Goal: Task Accomplishment & Management: Manage account settings

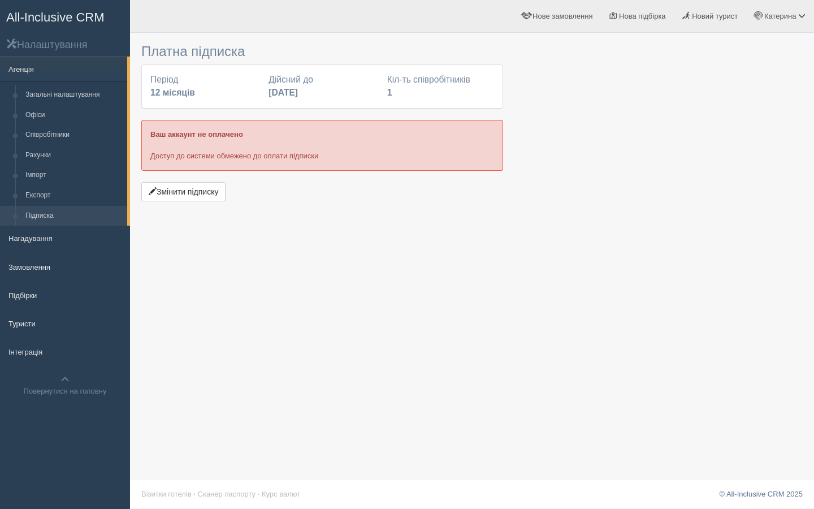
click at [20, 21] on span "All-Inclusive CRM" at bounding box center [55, 17] width 98 height 14
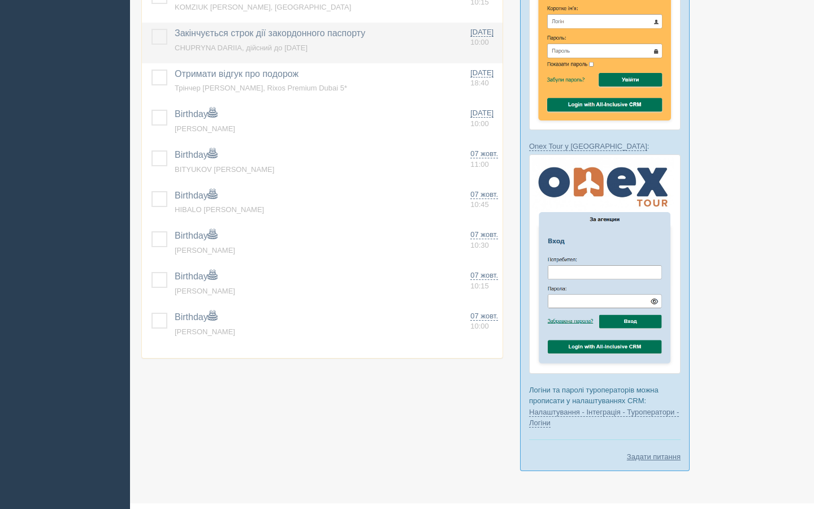
scroll to position [480, 0]
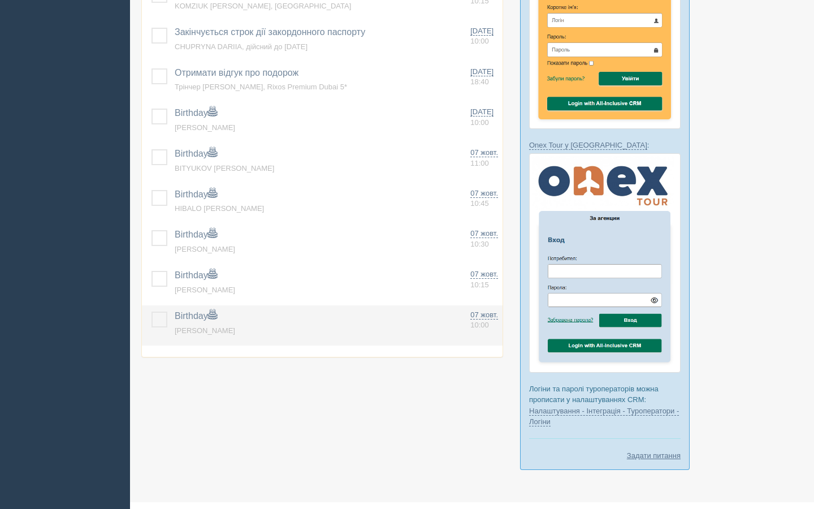
click at [152, 312] on label at bounding box center [152, 312] width 0 height 0
click at [0, 0] on input "checkbox" at bounding box center [0, 0] width 0 height 0
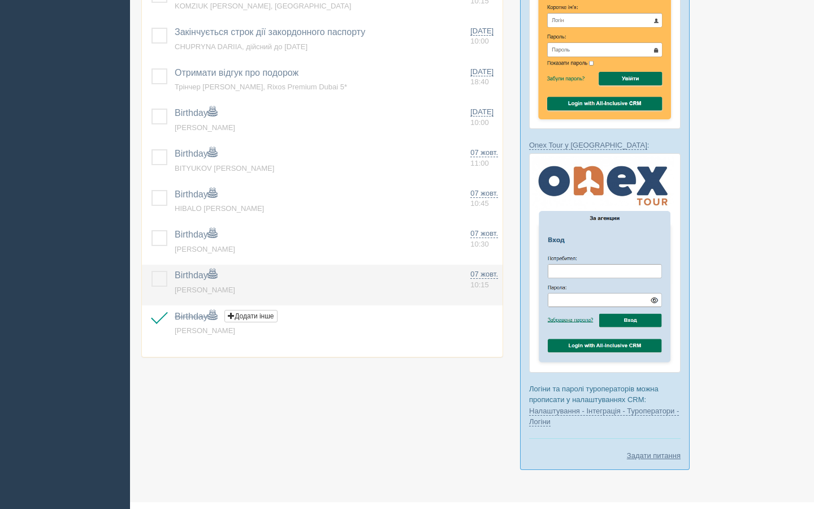
click at [152, 271] on label at bounding box center [152, 271] width 0 height 0
click at [0, 0] on input "checkbox" at bounding box center [0, 0] width 0 height 0
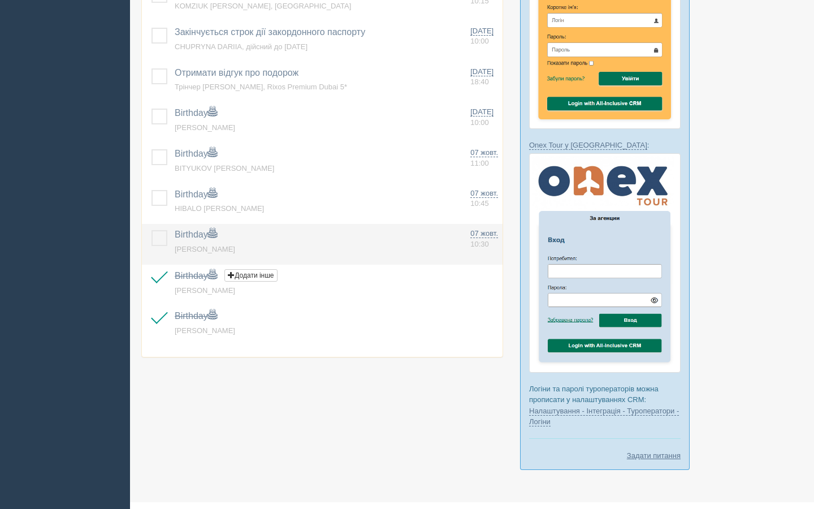
click at [152, 230] on label at bounding box center [152, 230] width 0 height 0
click at [0, 0] on input "checkbox" at bounding box center [0, 0] width 0 height 0
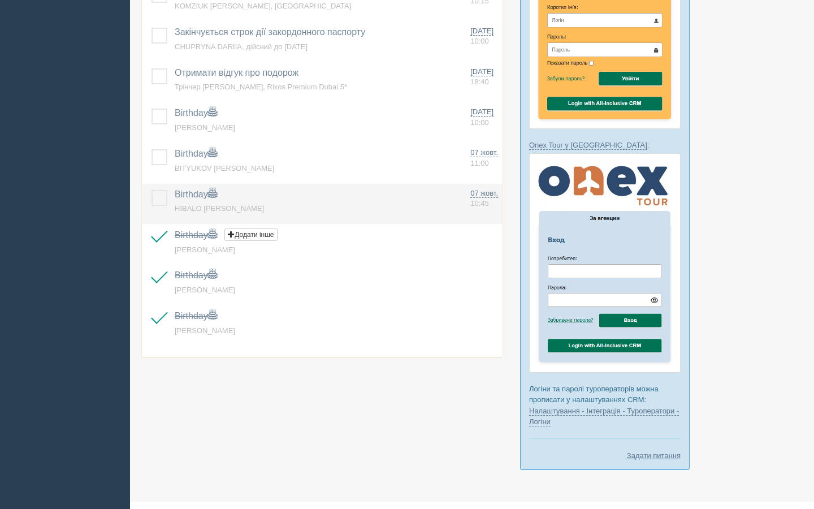
click at [152, 190] on label at bounding box center [152, 190] width 0 height 0
click at [0, 0] on input "checkbox" at bounding box center [0, 0] width 0 height 0
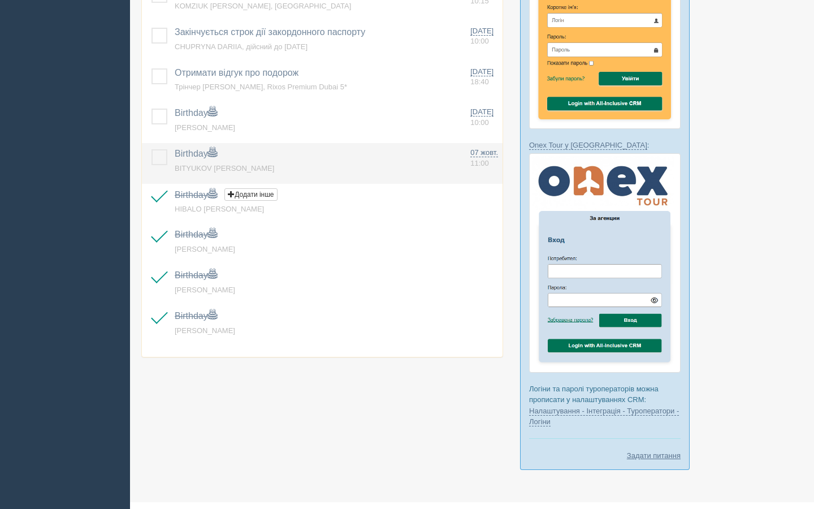
click at [152, 149] on label at bounding box center [152, 149] width 0 height 0
click at [0, 0] on input "checkbox" at bounding box center [0, 0] width 0 height 0
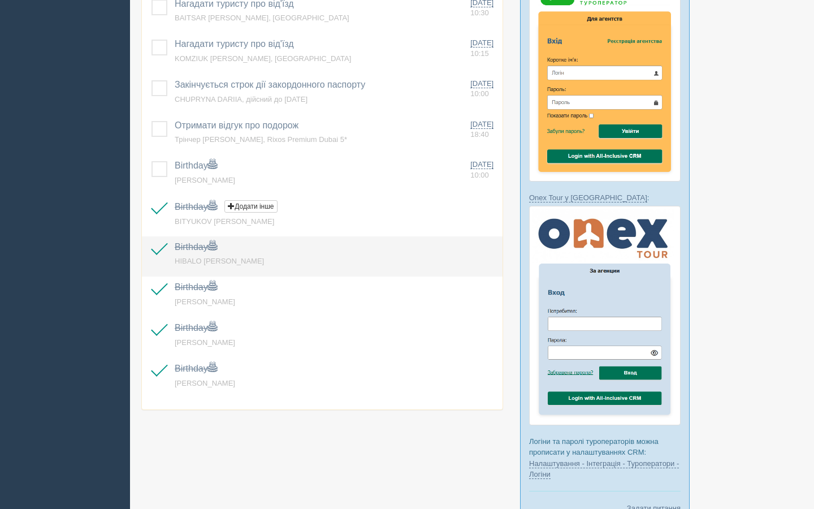
scroll to position [377, 0]
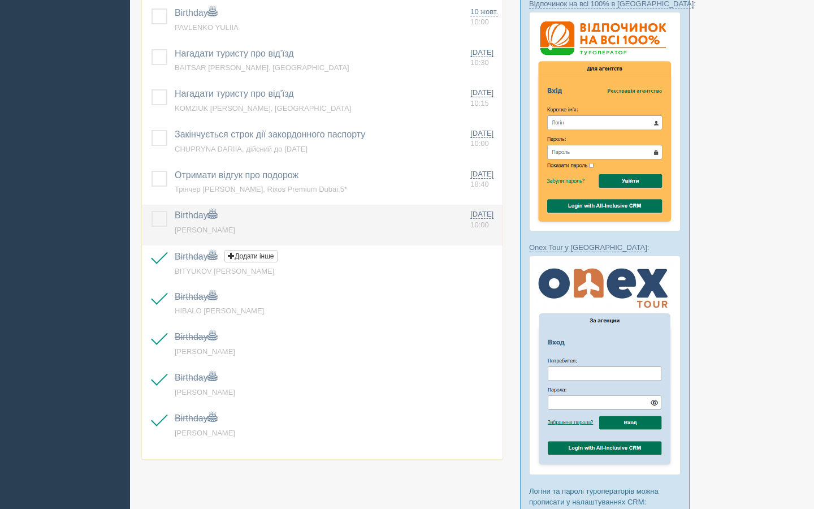
click at [152, 211] on label at bounding box center [152, 211] width 0 height 0
click at [0, 0] on input "checkbox" at bounding box center [0, 0] width 0 height 0
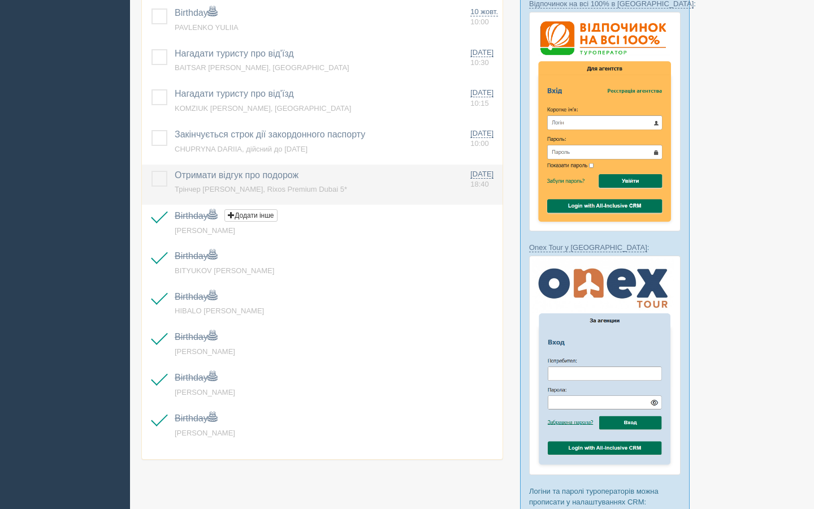
click at [152, 171] on label at bounding box center [152, 171] width 0 height 0
click at [0, 0] on input "checkbox" at bounding box center [0, 0] width 0 height 0
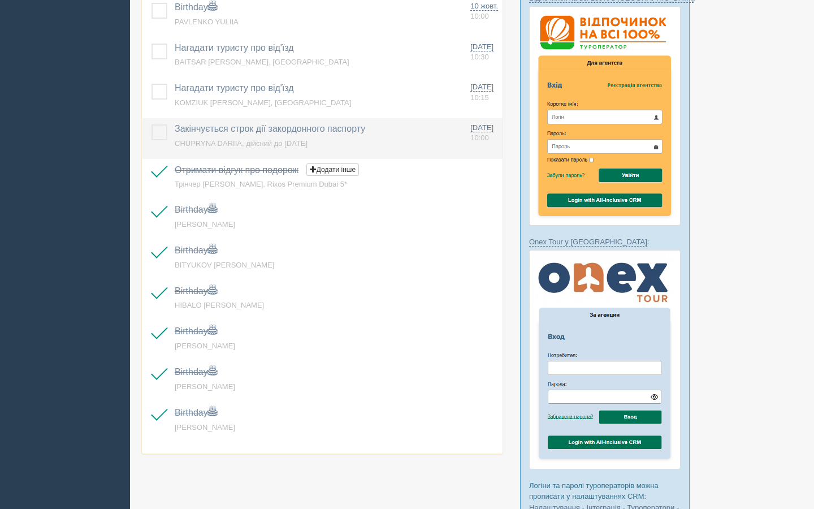
scroll to position [387, 0]
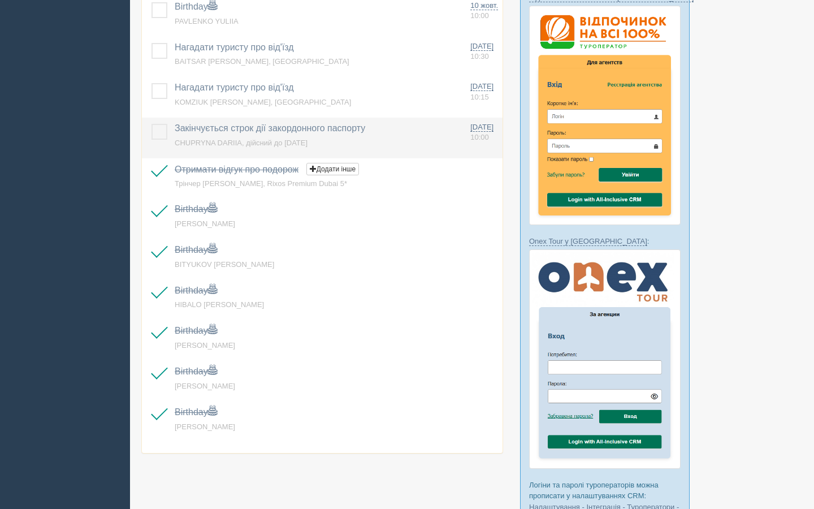
click at [152, 124] on label at bounding box center [152, 124] width 0 height 0
click at [0, 0] on input "checkbox" at bounding box center [0, 0] width 0 height 0
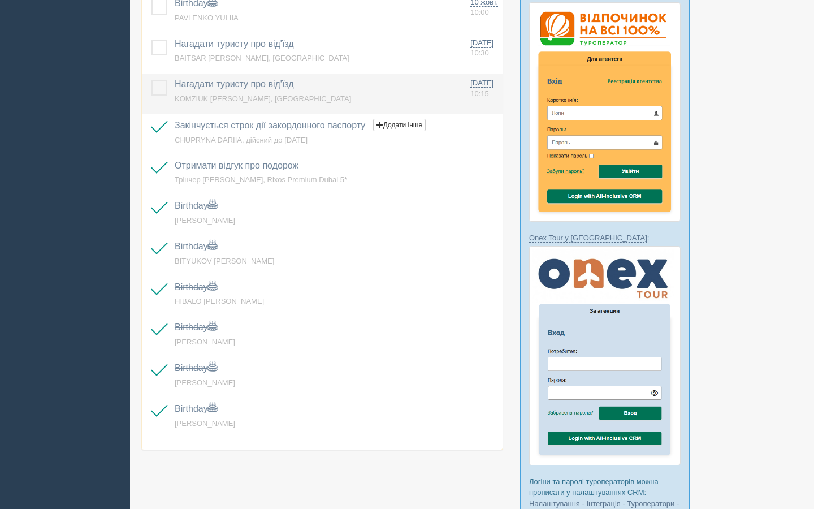
click at [152, 80] on label at bounding box center [152, 80] width 0 height 0
click at [0, 0] on input "checkbox" at bounding box center [0, 0] width 0 height 0
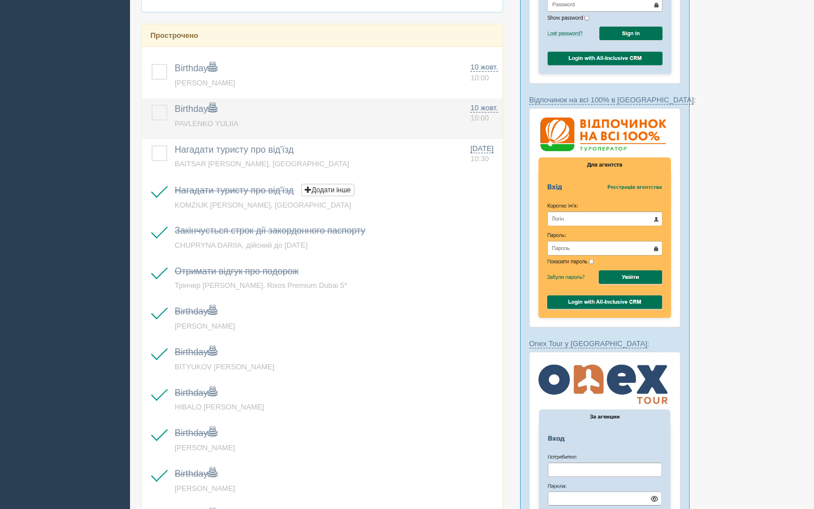
scroll to position [276, 0]
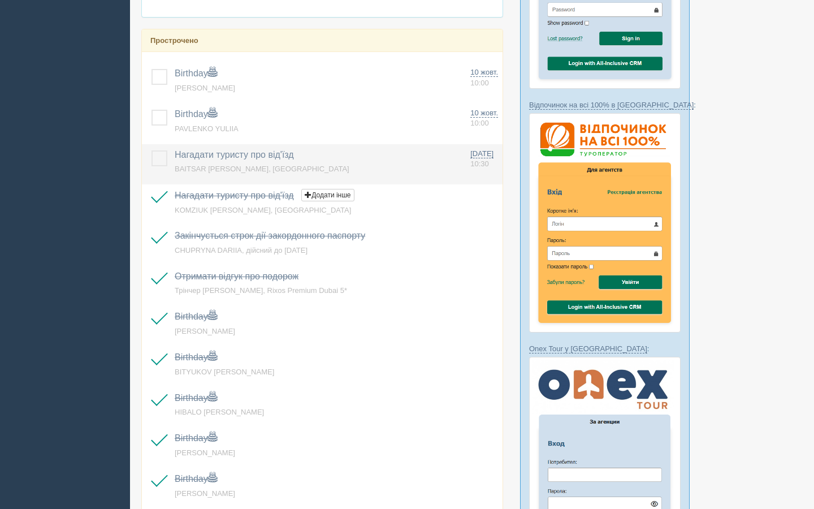
drag, startPoint x: 159, startPoint y: 163, endPoint x: 162, endPoint y: 144, distance: 19.4
click at [152, 150] on label at bounding box center [152, 150] width 0 height 0
click at [0, 0] on input "checkbox" at bounding box center [0, 0] width 0 height 0
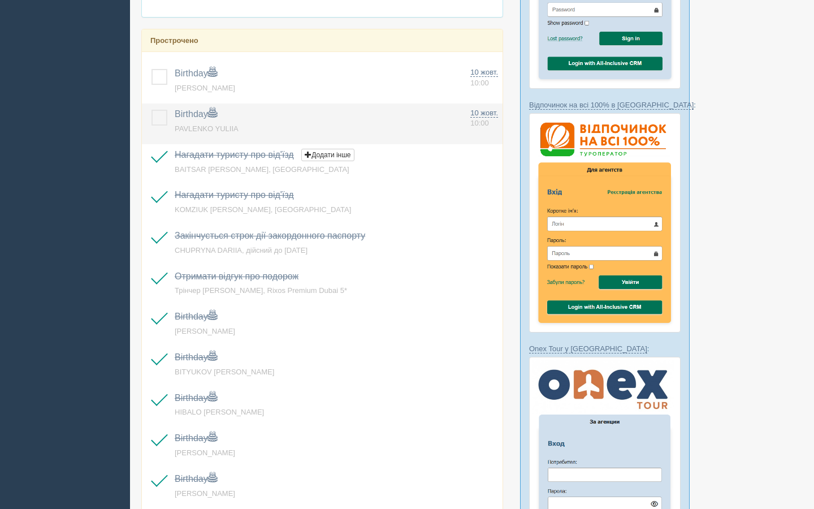
drag, startPoint x: 160, startPoint y: 123, endPoint x: 159, endPoint y: 116, distance: 6.2
click at [152, 110] on label at bounding box center [152, 110] width 0 height 0
click at [0, 0] on input "checkbox" at bounding box center [0, 0] width 0 height 0
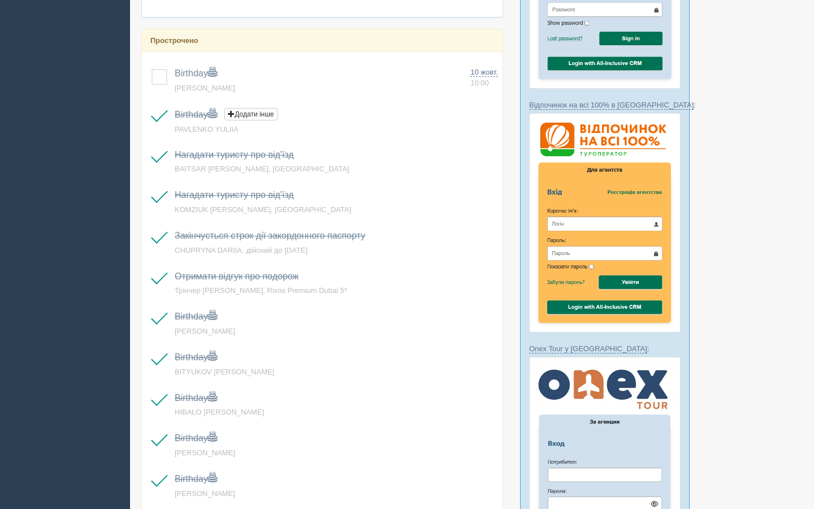
click at [160, 62] on div "Birthday Додати інше Нагадування додано Нагадування оновлено Шевченко Оксана 10…" at bounding box center [322, 306] width 361 height 508
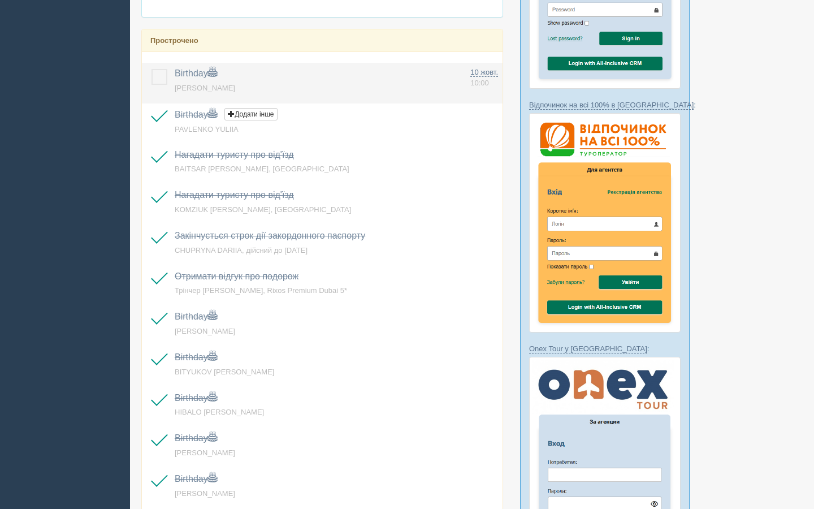
click at [152, 69] on label at bounding box center [152, 69] width 0 height 0
click at [0, 0] on input "checkbox" at bounding box center [0, 0] width 0 height 0
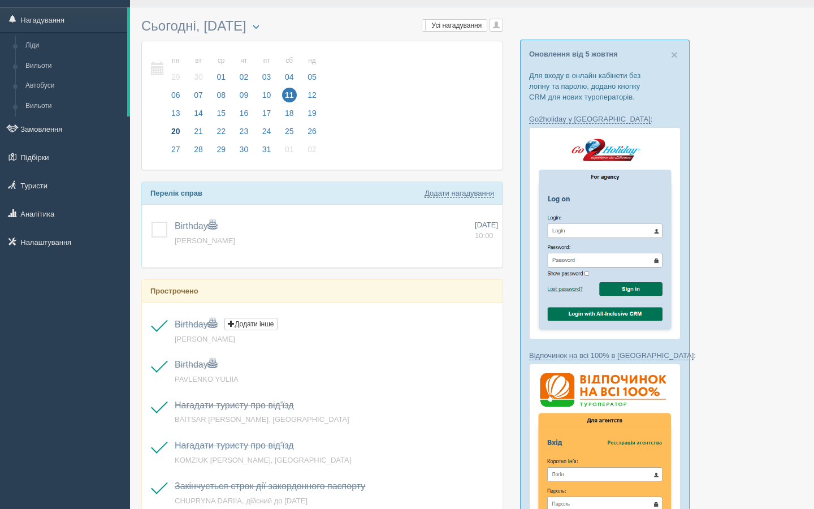
scroll to position [0, 0]
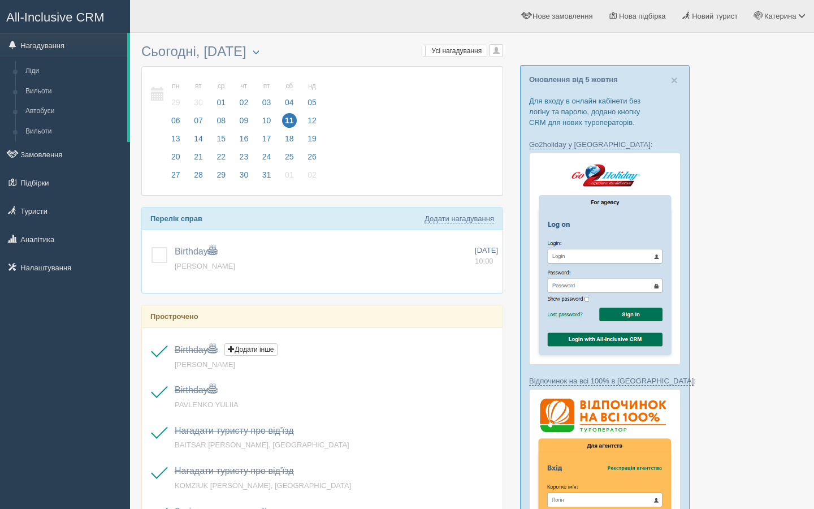
drag, startPoint x: 163, startPoint y: 257, endPoint x: 153, endPoint y: 237, distance: 22.8
click at [152, 247] on label at bounding box center [152, 247] width 0 height 0
click at [0, 0] on input "checkbox" at bounding box center [0, 0] width 0 height 0
click at [51, 159] on link "Замовлення" at bounding box center [65, 154] width 130 height 25
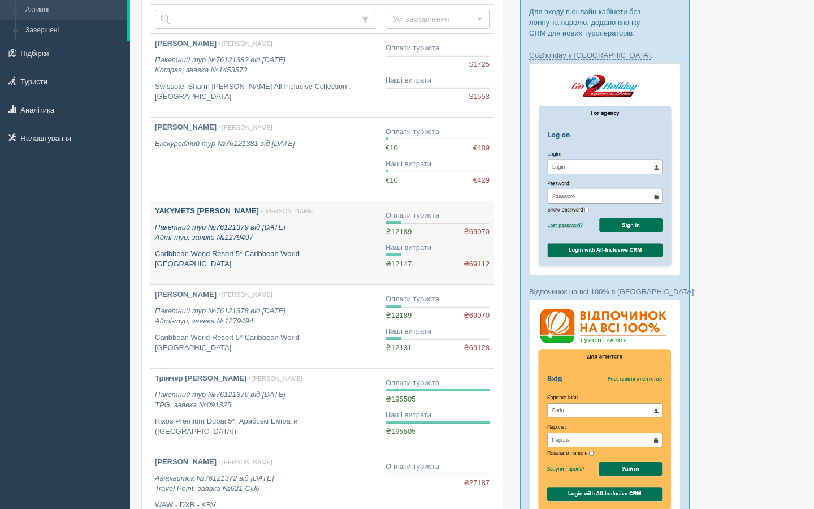
scroll to position [90, 0]
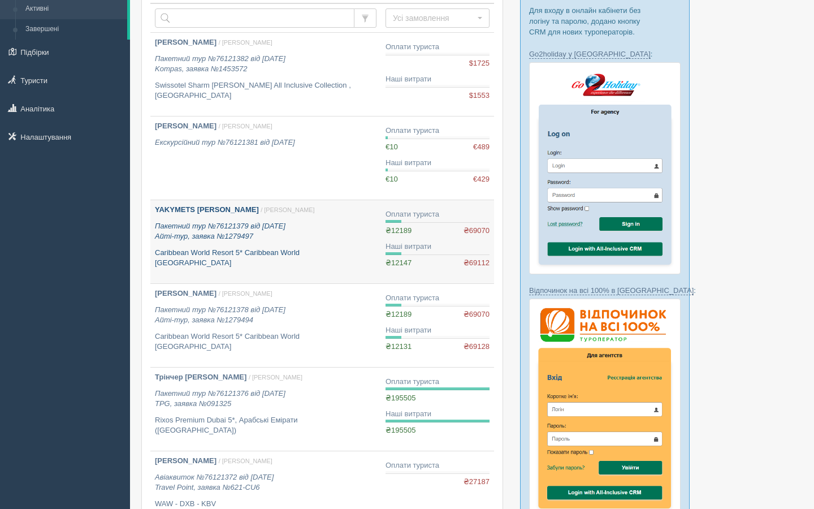
click at [347, 243] on div "YAKYMETS [PERSON_NAME] / [PERSON_NAME] Пакетний тур №76121379 від [DATE] Айті-т…" at bounding box center [266, 237] width 222 height 64
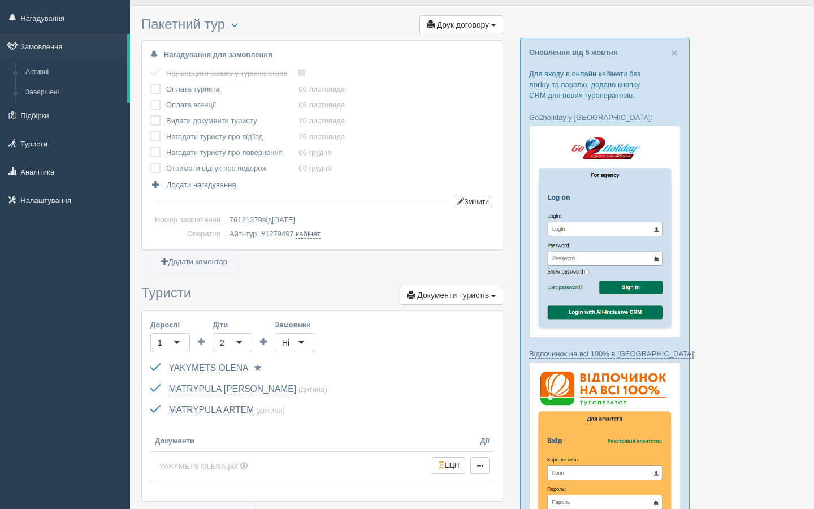
scroll to position [83, 0]
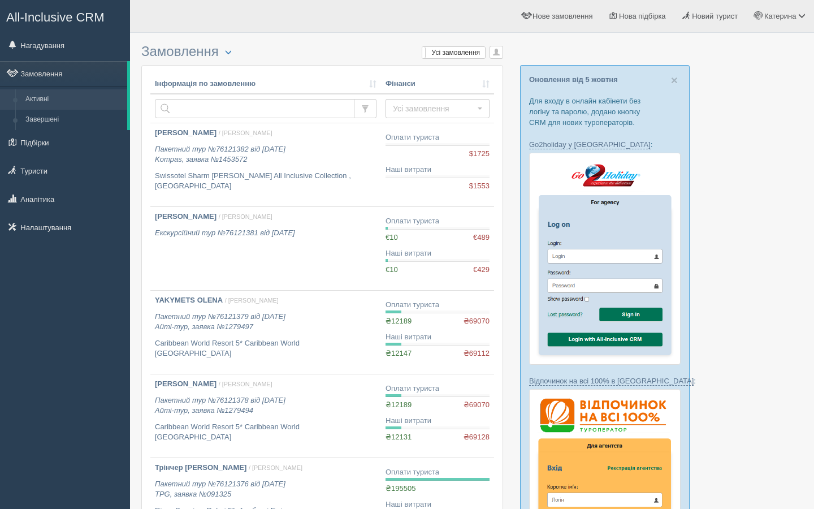
scroll to position [90, 0]
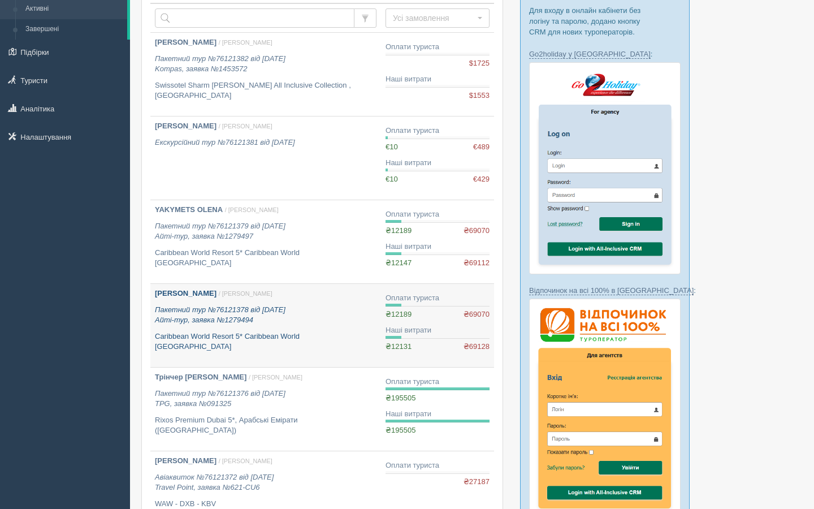
click at [343, 305] on p "Пакетний тур №76121378 від [DATE] Айті-тур, заявка №1279494" at bounding box center [266, 315] width 222 height 21
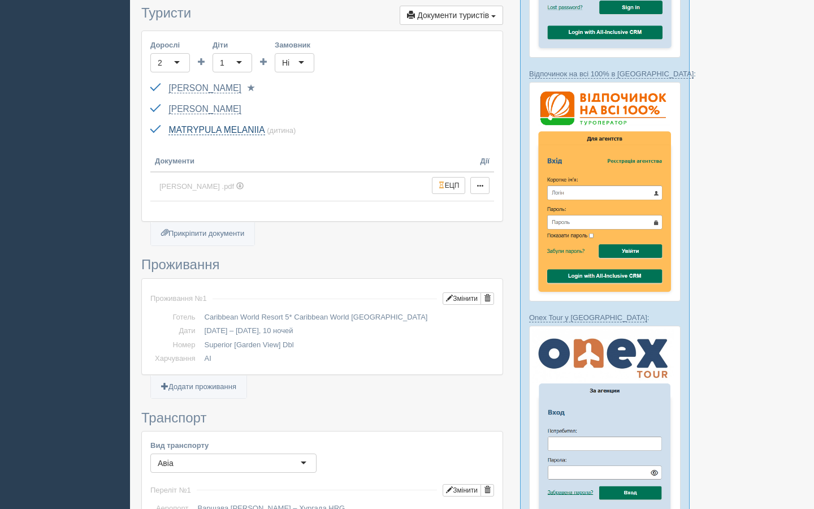
scroll to position [309, 0]
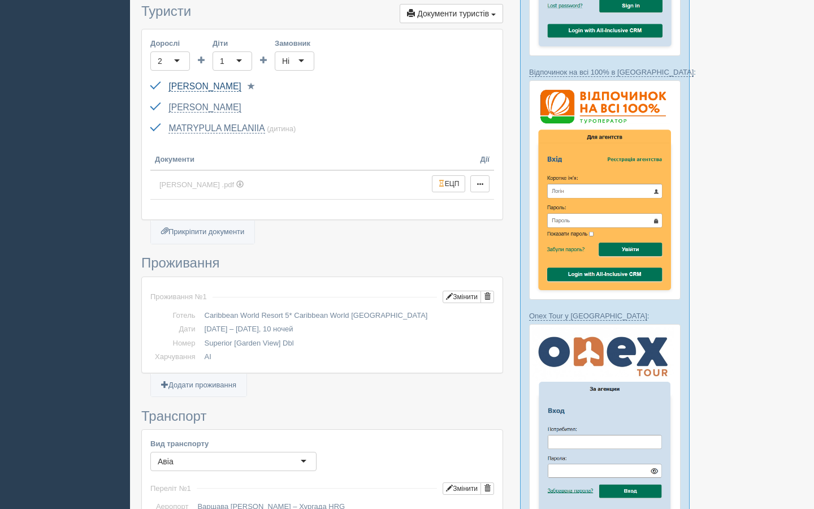
click at [207, 84] on link "HAIDA OKSANA" at bounding box center [205, 86] width 72 height 10
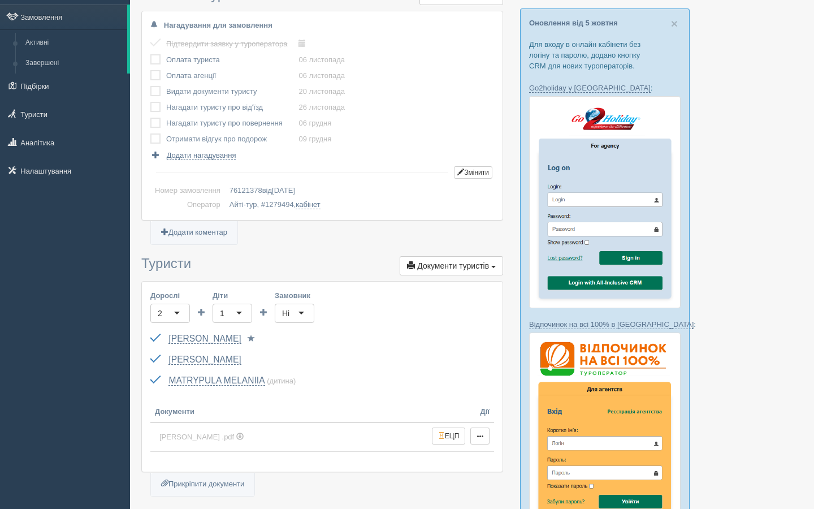
scroll to position [0, 0]
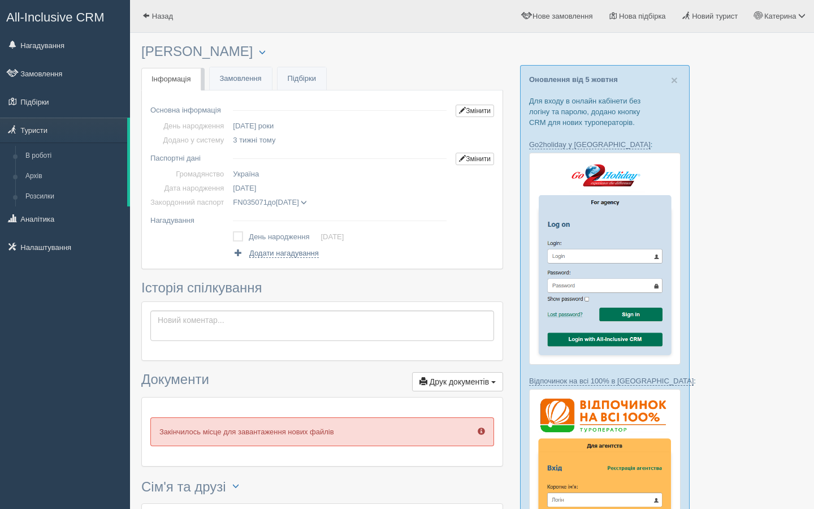
drag, startPoint x: 51, startPoint y: 251, endPoint x: 378, endPoint y: 0, distance: 412.3
click at [0, 0] on div "All-Inclusive CRM Нагадування Замовлення Підбірки" at bounding box center [65, 254] width 130 height 509
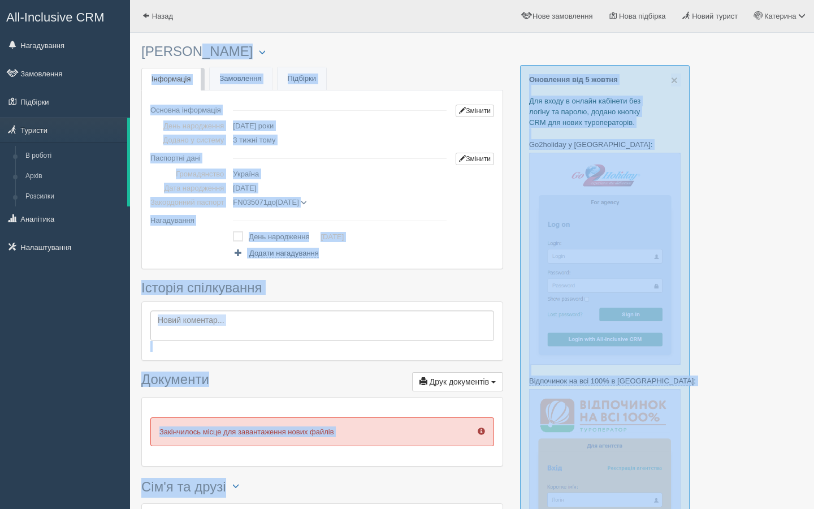
drag, startPoint x: 140, startPoint y: 50, endPoint x: 158, endPoint y: 50, distance: 17.5
click at [158, 50] on div "× Туриста відправлено до архіву × Туриста взято у роботу HAIDA OKSANA Менеджер:…" at bounding box center [472, 505] width 684 height 1011
click at [158, 50] on h3 "HAIDA OKSANA Менеджер: Катерина Нетеса Відправити до архіву Взяти в роботу Об'є…" at bounding box center [322, 51] width 362 height 15
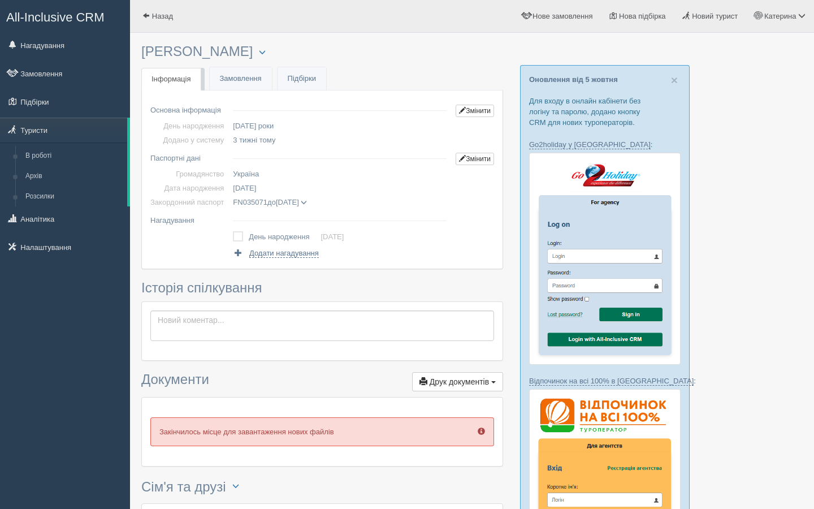
click at [161, 50] on h3 "HAIDA OKSANA Менеджер: Катерина Нетеса Відправити до архіву Взяти в роботу Об'є…" at bounding box center [322, 51] width 362 height 15
copy h3 "HAIDA OKSANA"
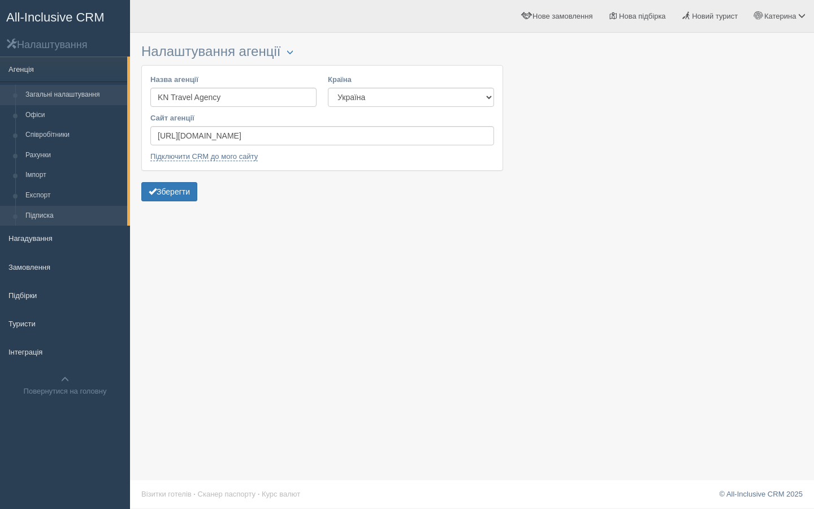
click at [51, 208] on link "Підписка" at bounding box center [73, 216] width 107 height 20
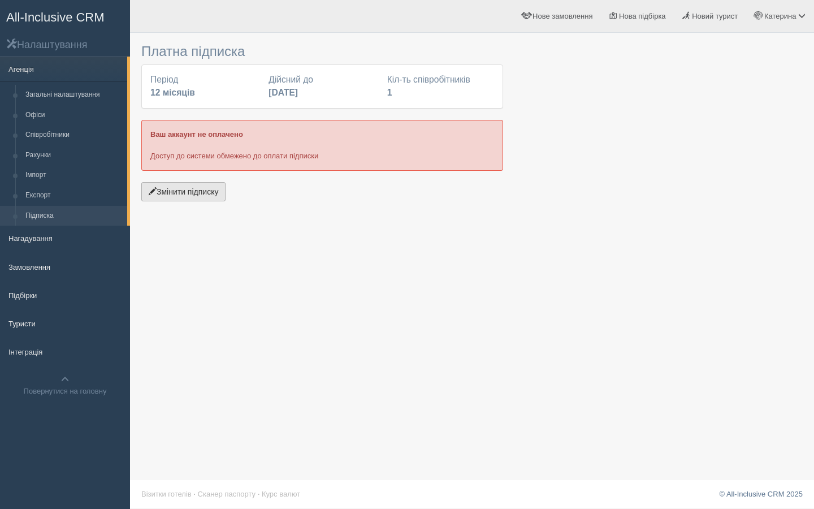
click at [181, 190] on button "Змінити підписку" at bounding box center [183, 191] width 84 height 19
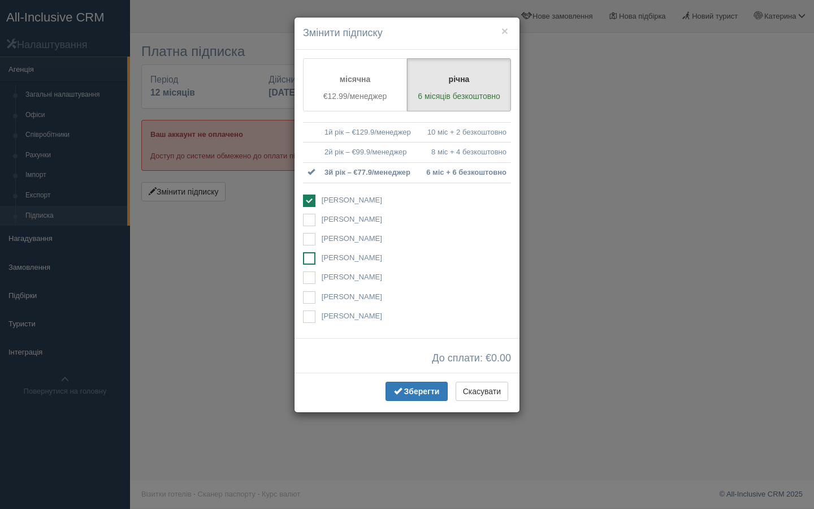
click at [310, 259] on ins at bounding box center [309, 258] width 12 height 12
checkbox input "true"
click at [305, 198] on ins at bounding box center [309, 201] width 12 height 12
checkbox input "false"
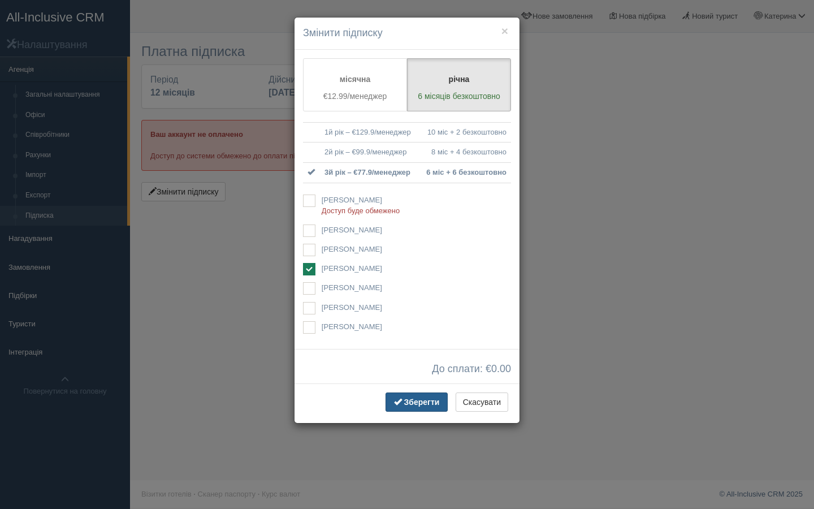
click at [416, 400] on span "Зберегти" at bounding box center [422, 402] width 36 height 9
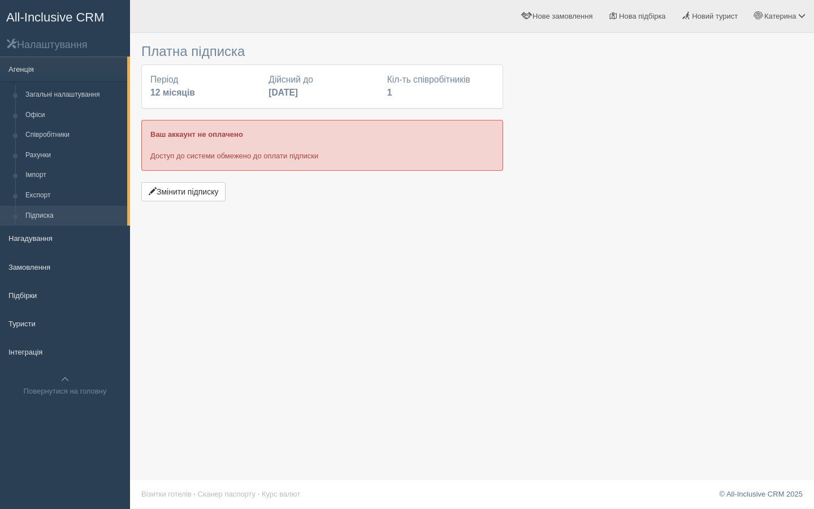
click at [301, 207] on div "Платна підписка Період 12 місяців Дійсний до [DATE] Кіл-ть співробітників 1 Ваш…" at bounding box center [472, 254] width 684 height 509
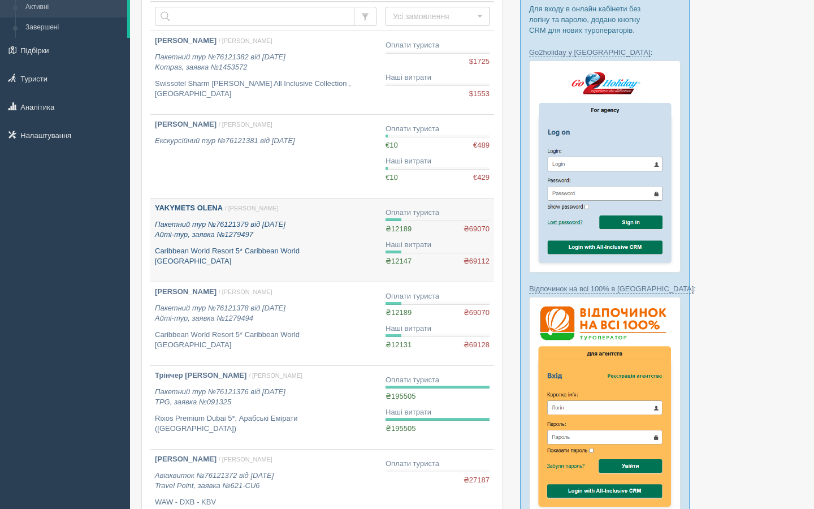
click at [332, 224] on p "Пакетний тур №76121379 від 18.09.2025 Айті-тур, заявка №1279497" at bounding box center [266, 229] width 222 height 21
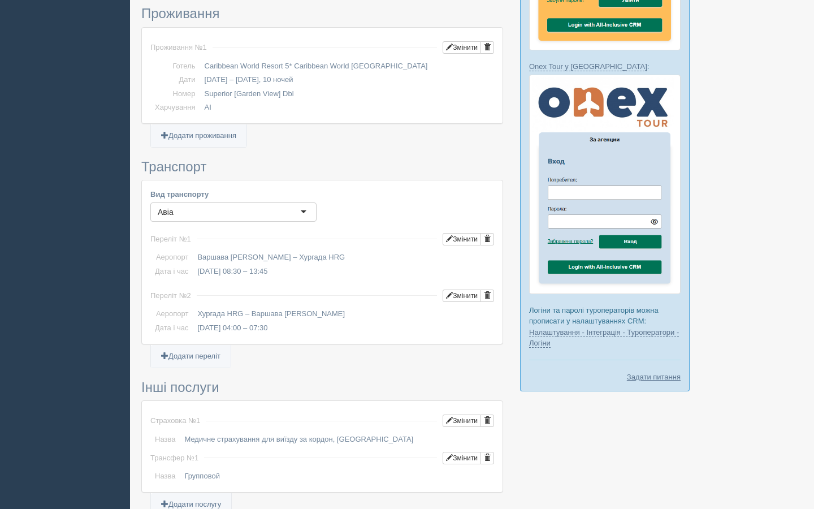
scroll to position [181, 0]
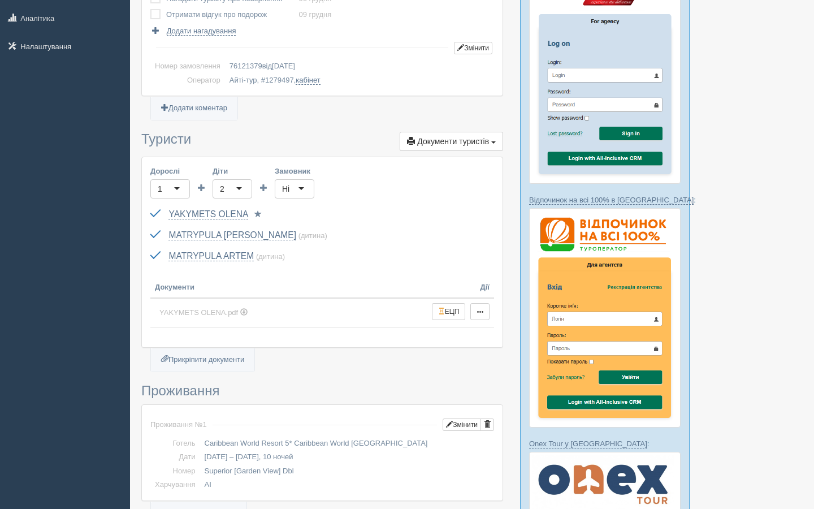
click at [221, 228] on div "MATRYPULA OLEKSANDR (дитина) GC237049 до 21.04.2027 Паспорт 2 Обрати іншого..." at bounding box center [322, 235] width 344 height 21
click at [248, 237] on link "MATRYPULA [PERSON_NAME]" at bounding box center [233, 235] width 128 height 10
